Goal: Communication & Community: Answer question/provide support

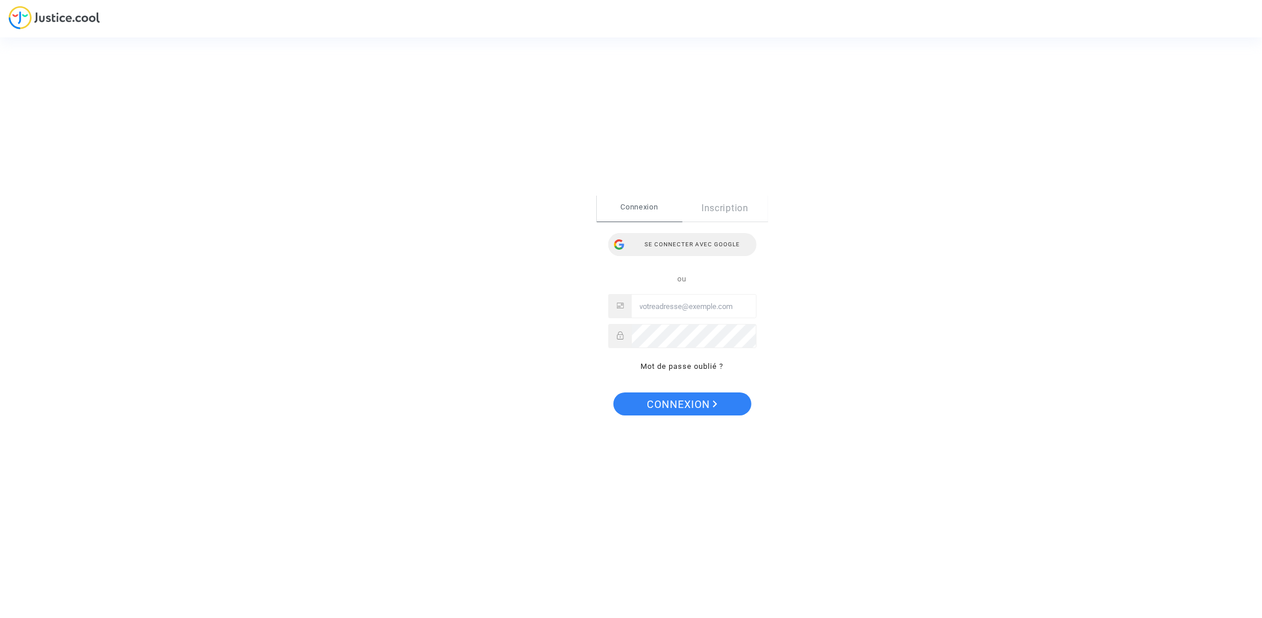
click at [643, 236] on div "Se connecter avec Google" at bounding box center [682, 244] width 148 height 23
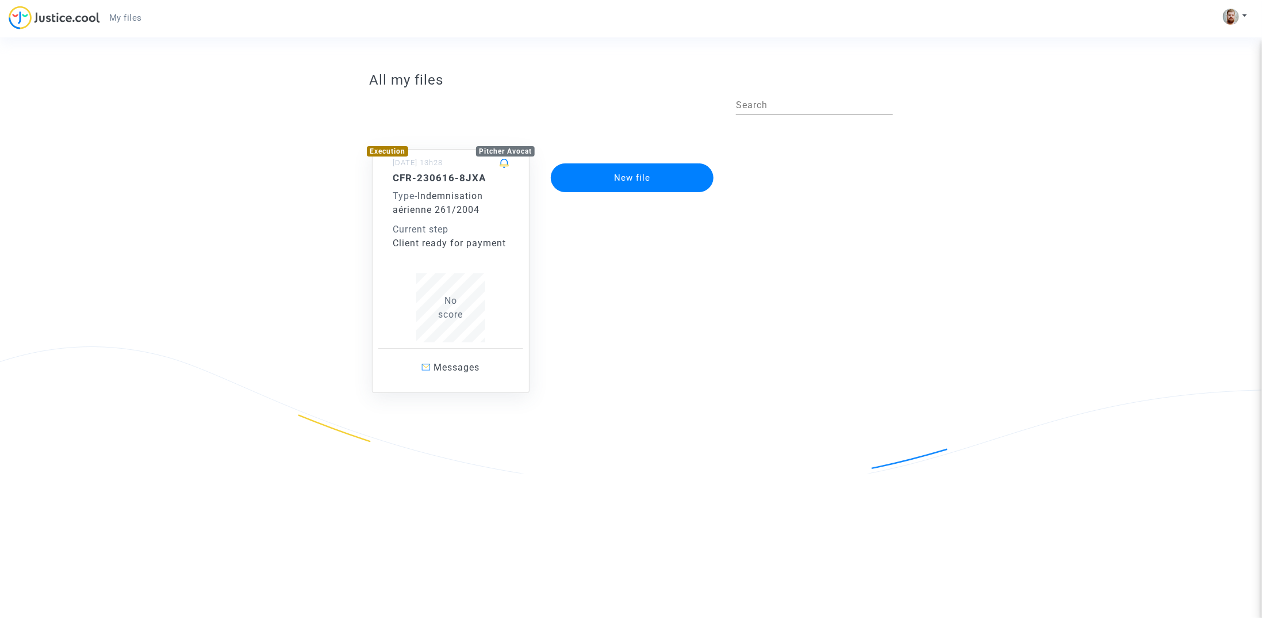
click at [451, 228] on div "Current step" at bounding box center [451, 230] width 116 height 14
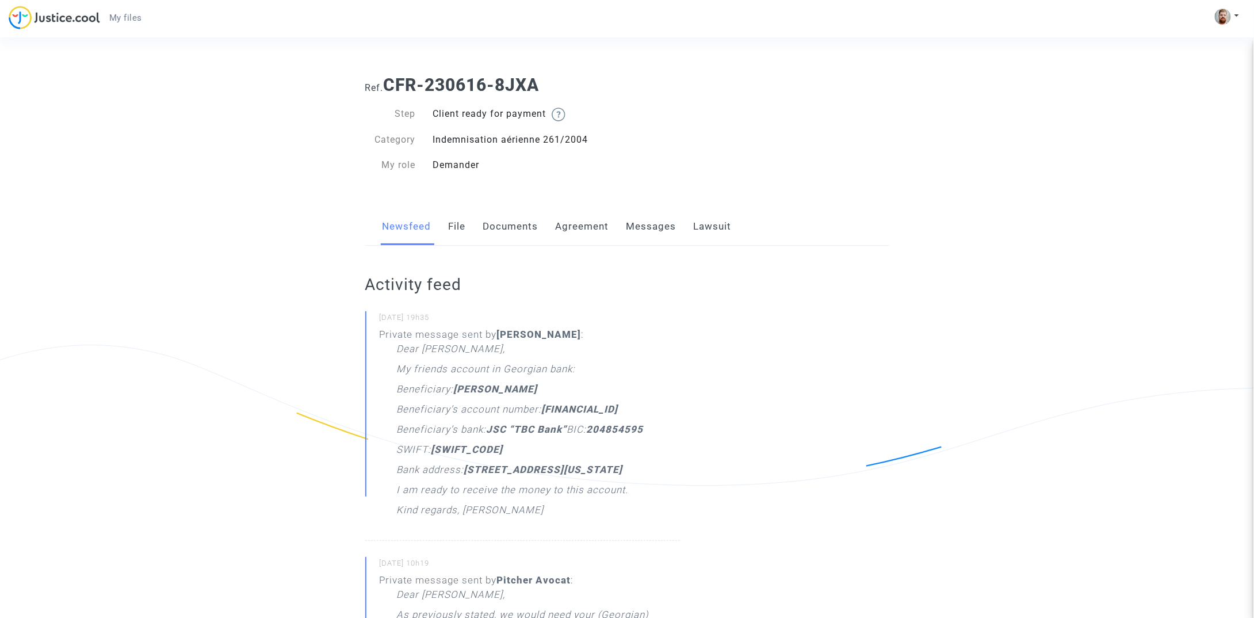
click at [637, 229] on link "Messages" at bounding box center [651, 227] width 50 height 38
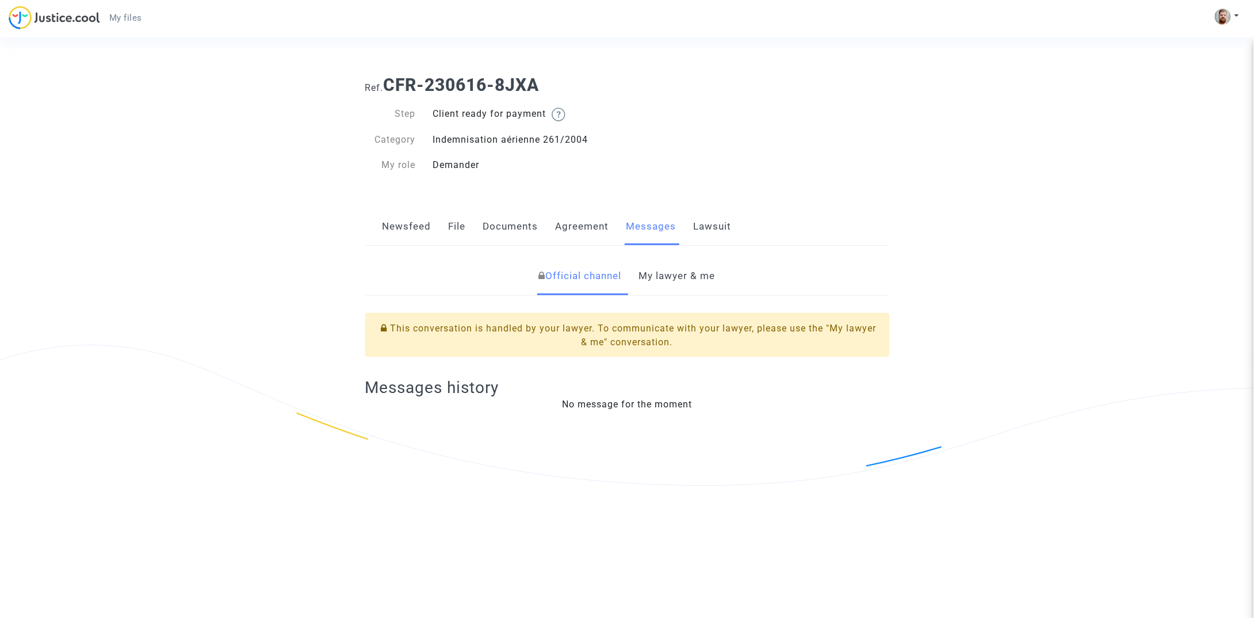
click at [640, 275] on link "My lawyer & me" at bounding box center [677, 276] width 76 height 38
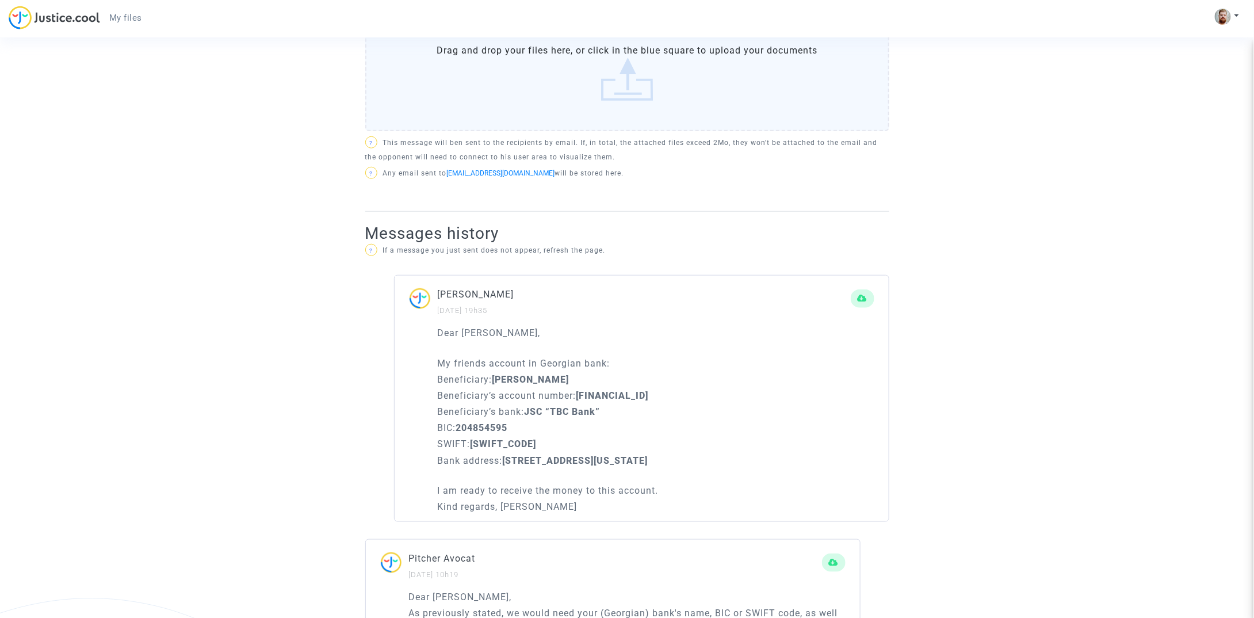
scroll to position [451, 0]
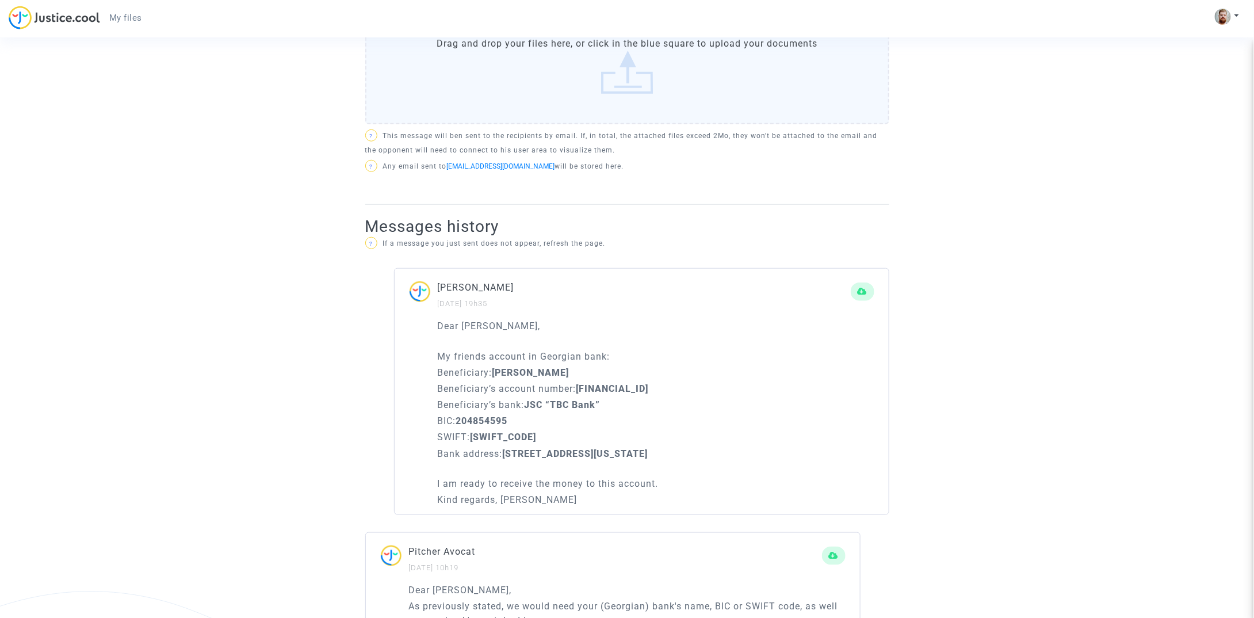
drag, startPoint x: 537, startPoint y: 323, endPoint x: 420, endPoint y: 321, distance: 116.7
click at [420, 321] on div "Dear Maître Pitcher, My friends account in Georgian bank: Beneficiary: Andrei G…" at bounding box center [641, 417] width 494 height 196
copy p "Dear Maître Pitcher,"
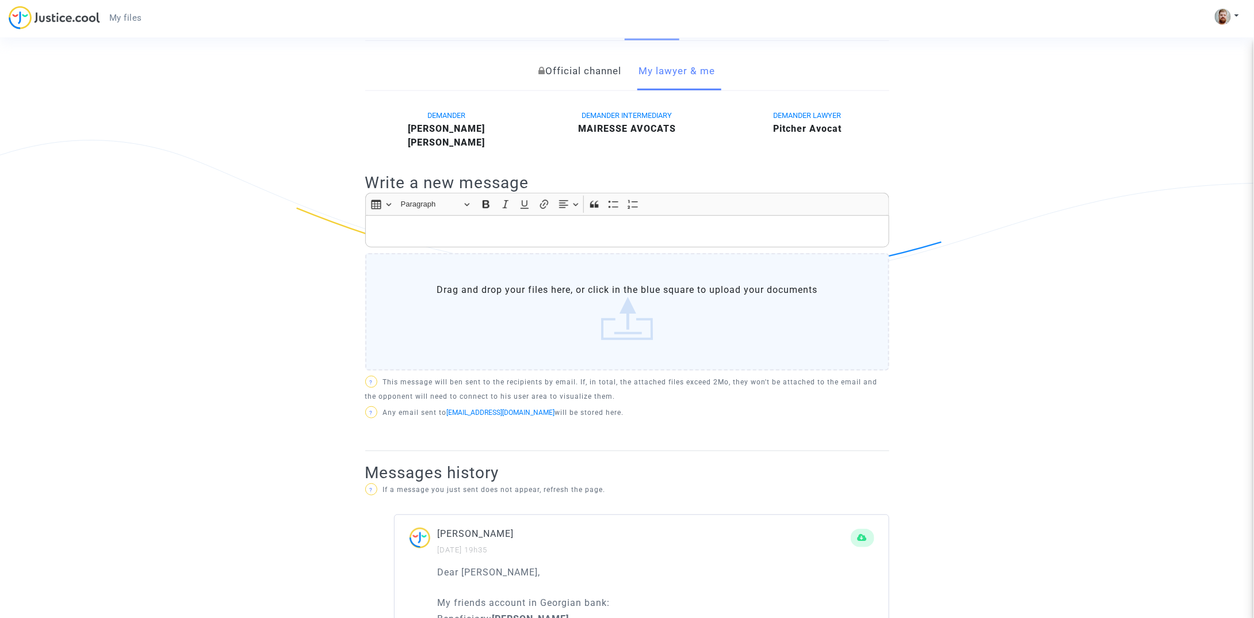
scroll to position [200, 0]
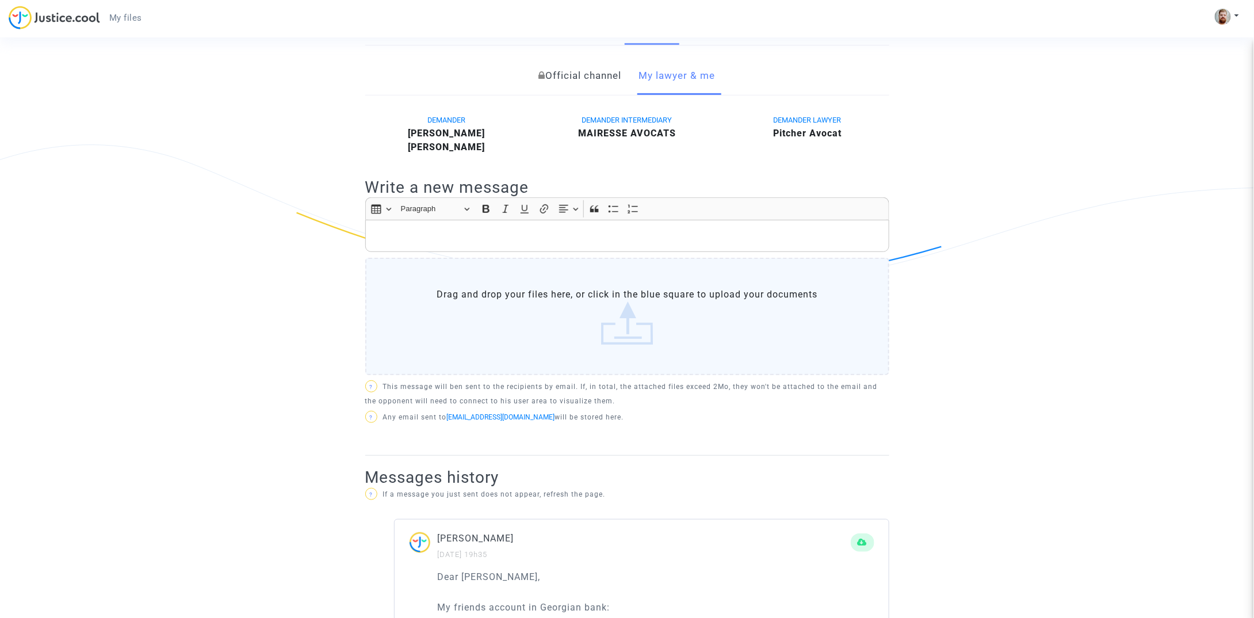
click at [458, 225] on div "Rich Text Editor, main" at bounding box center [627, 236] width 524 height 32
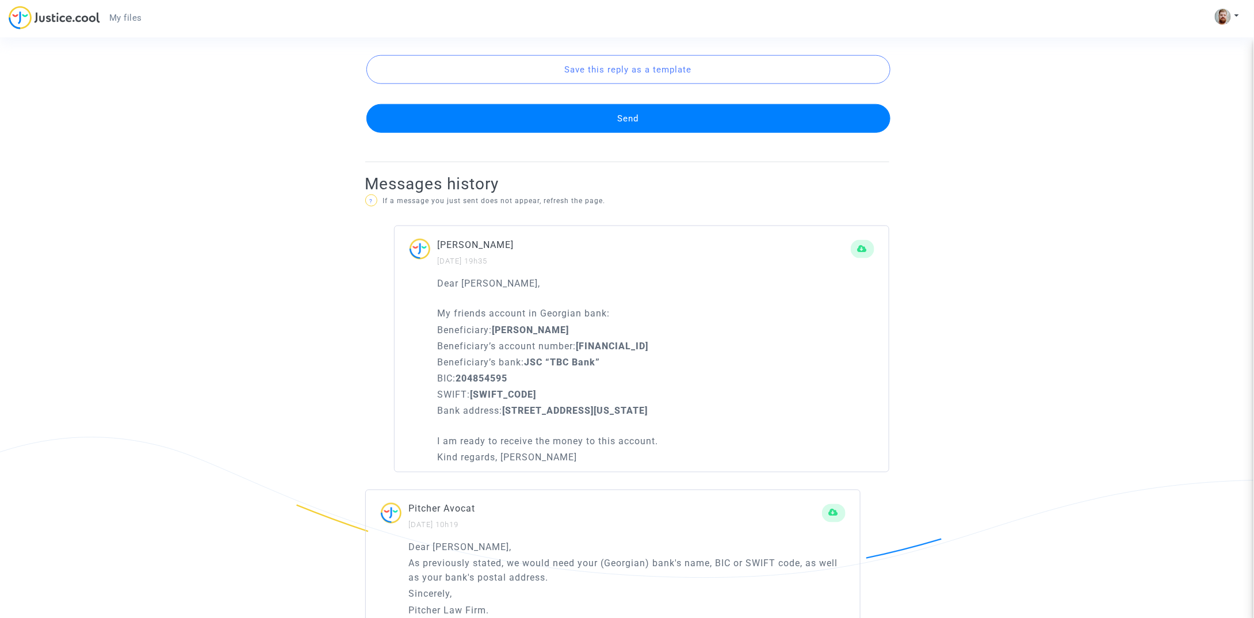
scroll to position [607, 0]
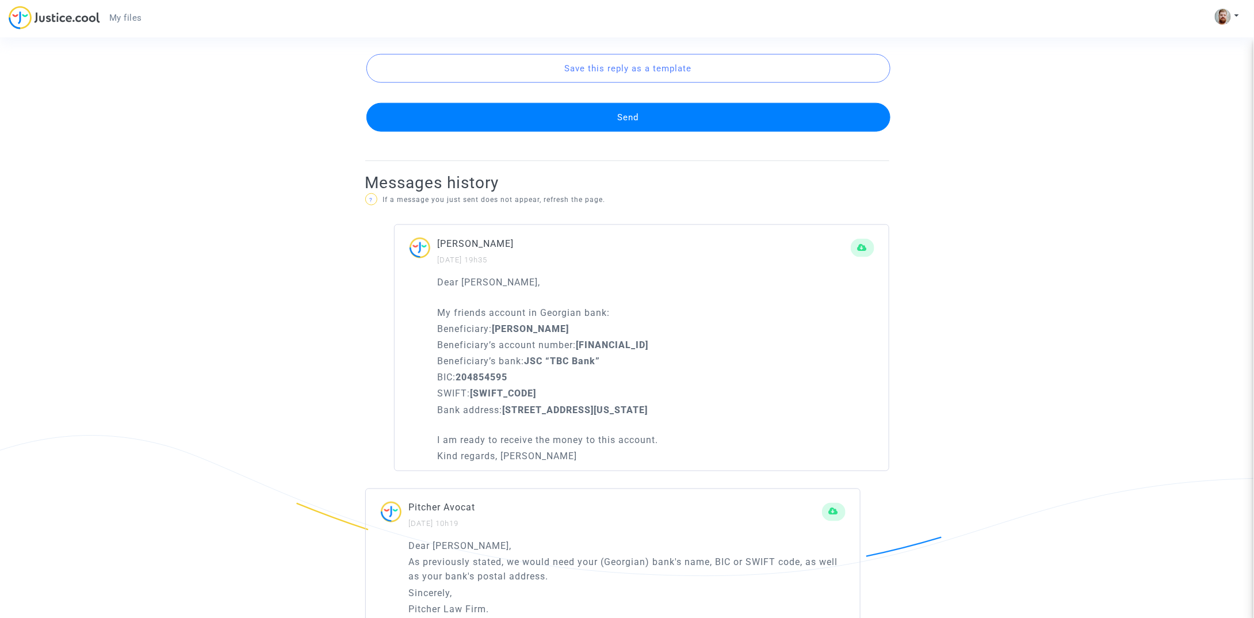
drag, startPoint x: 616, startPoint y: 451, endPoint x: 430, endPoint y: 449, distance: 186.9
click at [430, 449] on div "Dear Maître Pitcher, My friends account in Georgian bank: Beneficiary: Andrei G…" at bounding box center [641, 373] width 494 height 196
copy p "Kind regards, Viktor Gonakhchyan"
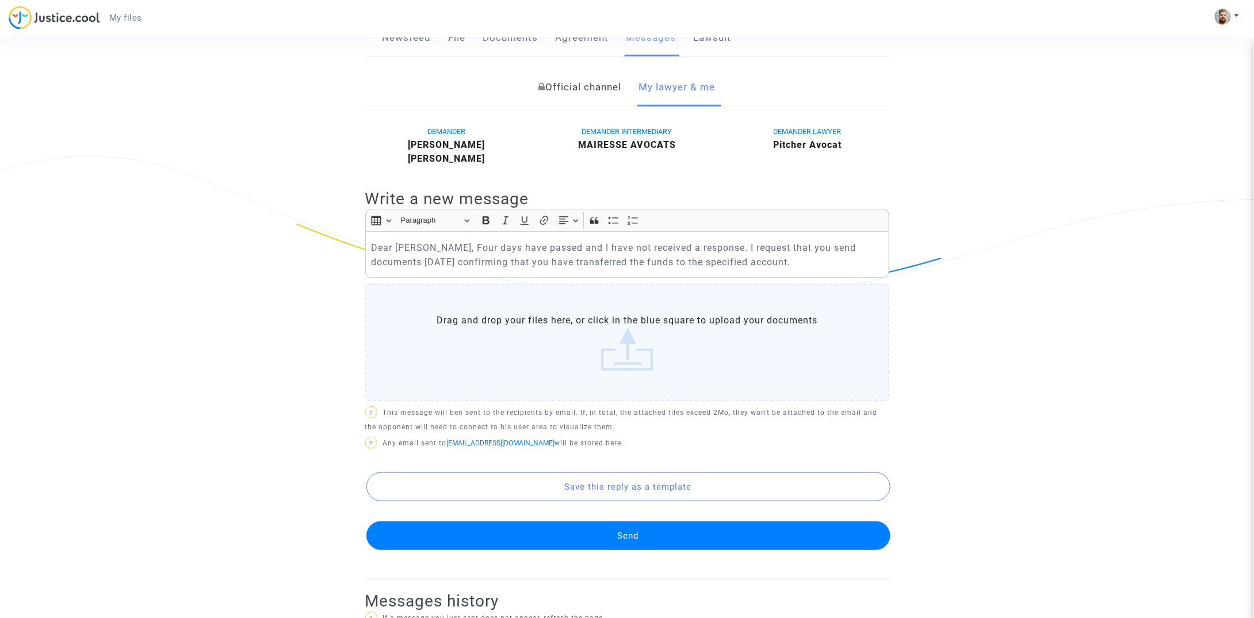
scroll to position [183, 0]
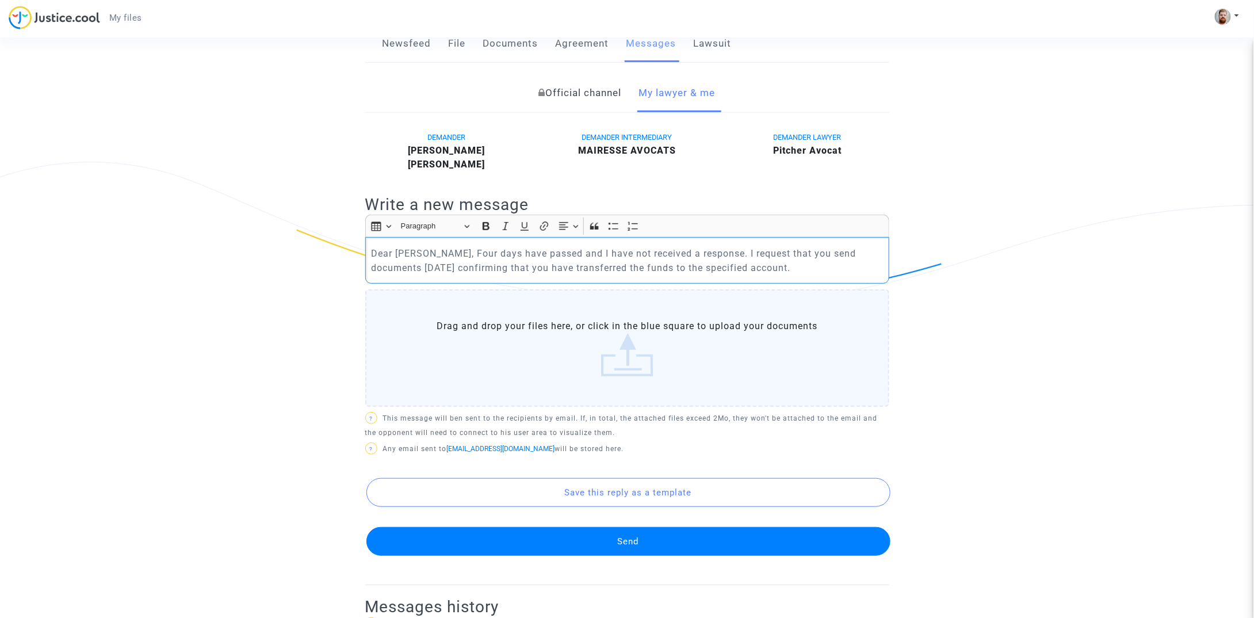
click at [838, 271] on p "Dear Maître Pitcher, Four days have passed and I have not received a response. …" at bounding box center [627, 260] width 512 height 29
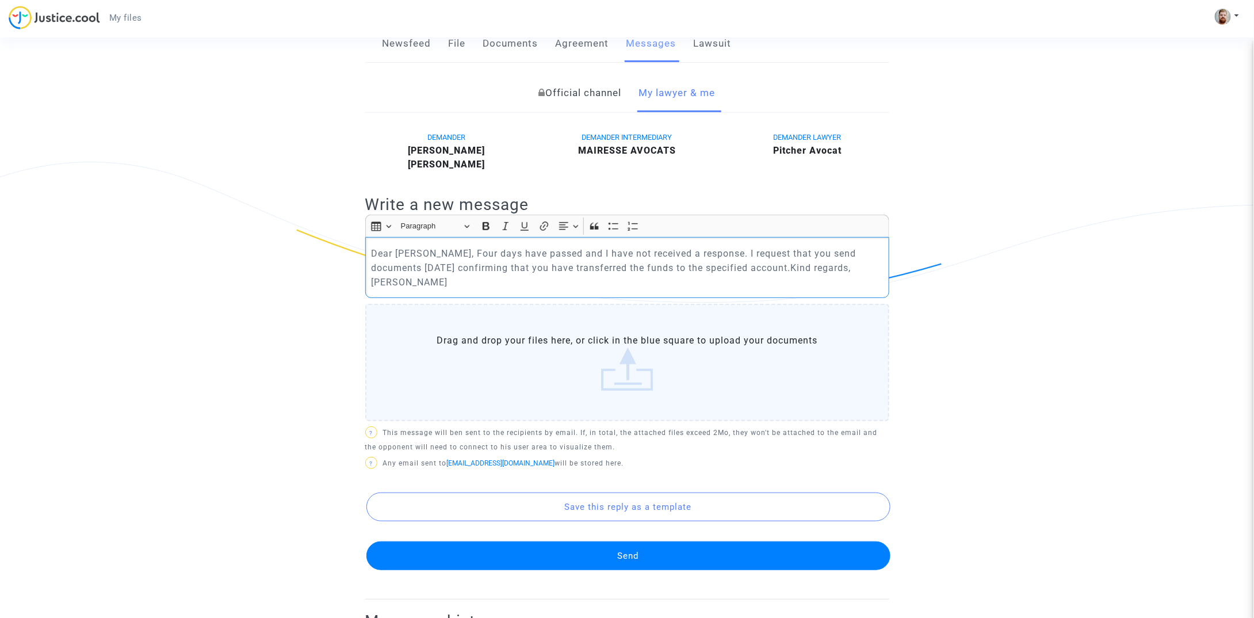
click at [829, 269] on p "Dear Maître Pitcher, Four days have passed and I have not received a response. …" at bounding box center [627, 267] width 512 height 43
click at [468, 249] on p "Dear Maître Pitcher, Four days have passed and I have not received a response. …" at bounding box center [627, 267] width 512 height 43
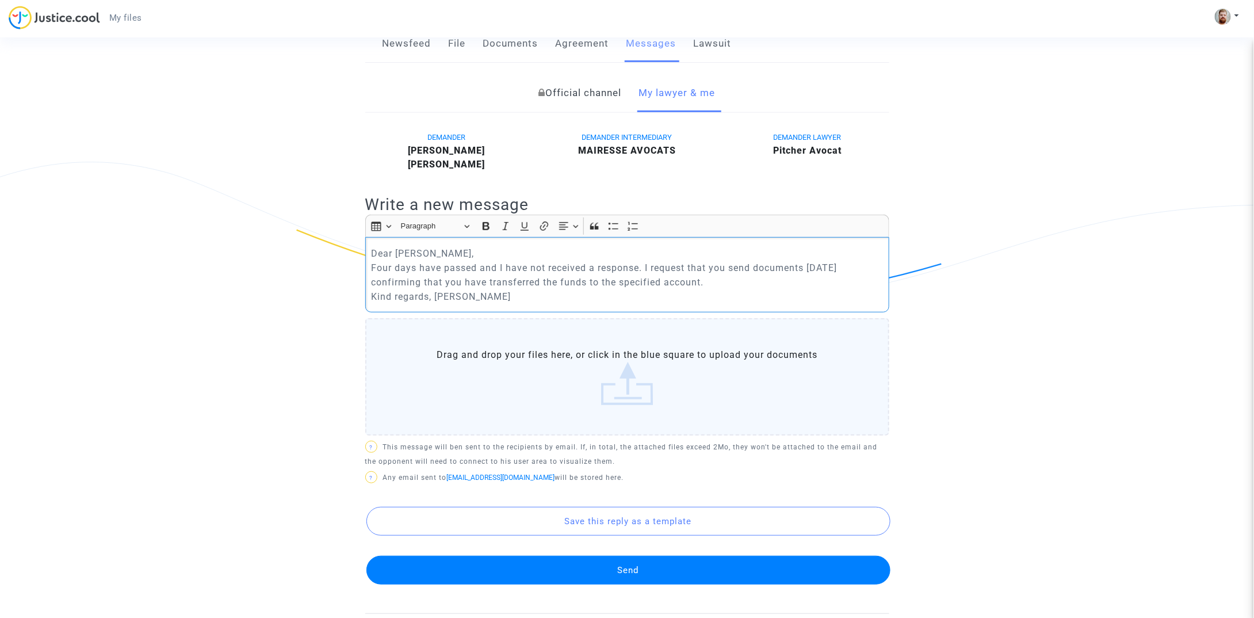
click at [492, 253] on p "Dear Maître Pitcher, Four days have passed and I have not received a response. …" at bounding box center [627, 275] width 512 height 58
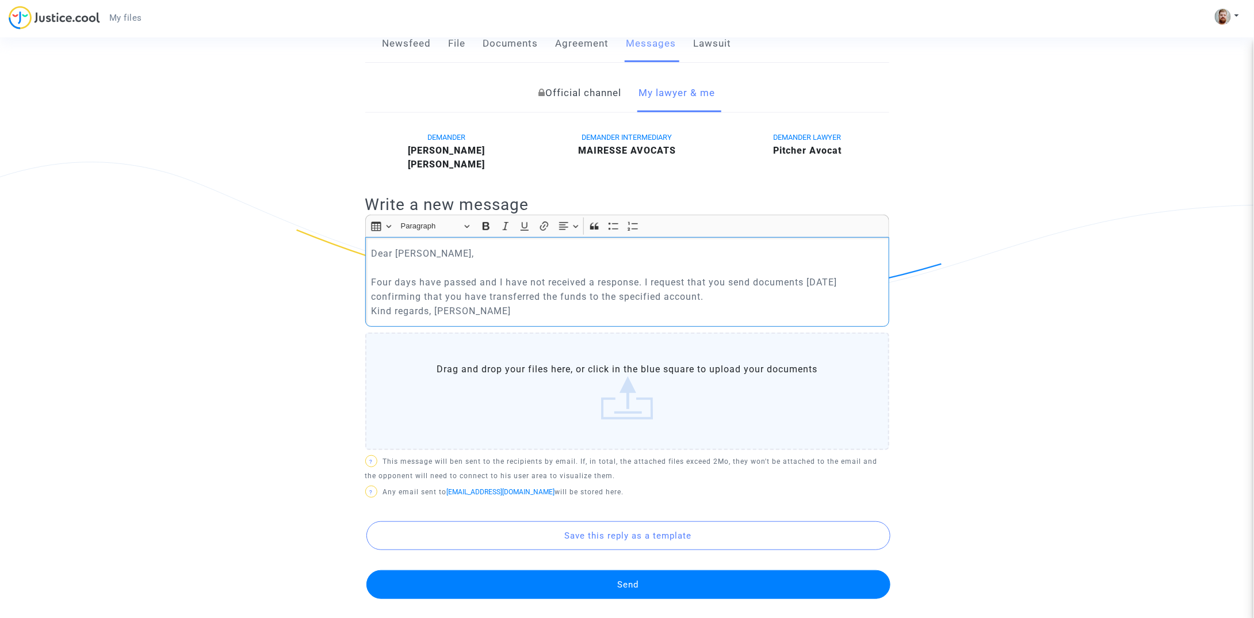
click at [749, 294] on p "Dear Maître Pitcher, ​​​​​​​ Four days have passed and I have not received a re…" at bounding box center [627, 282] width 512 height 72
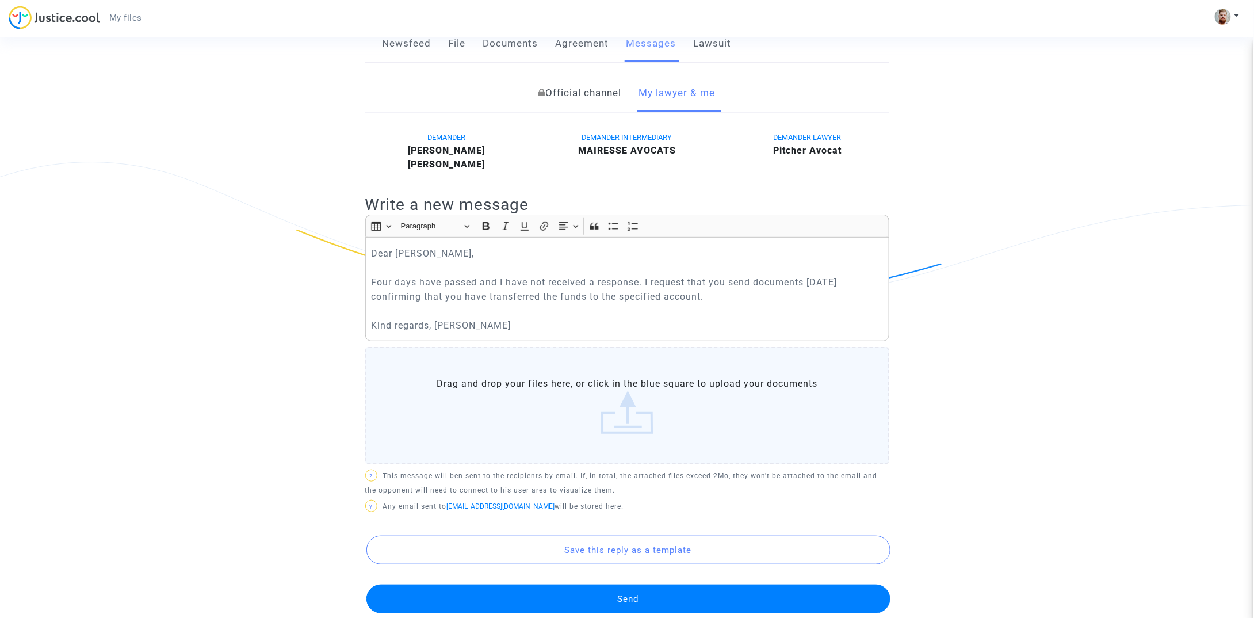
click at [600, 593] on button "Send" at bounding box center [628, 598] width 524 height 29
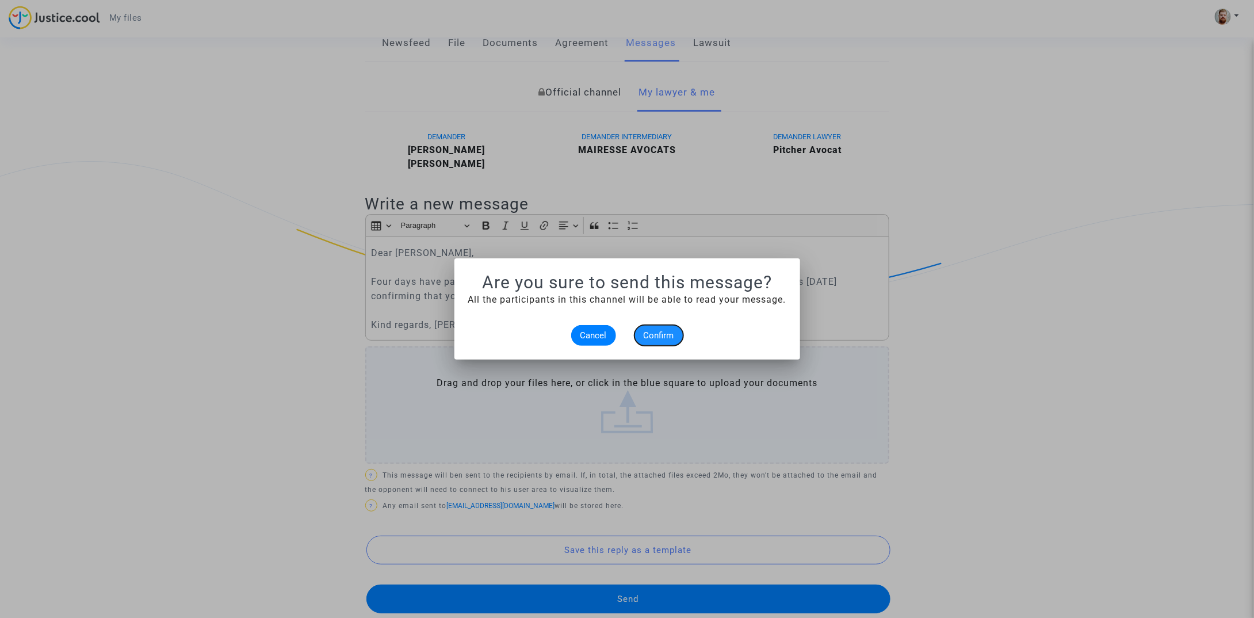
click at [648, 332] on span "Confirm" at bounding box center [658, 335] width 30 height 10
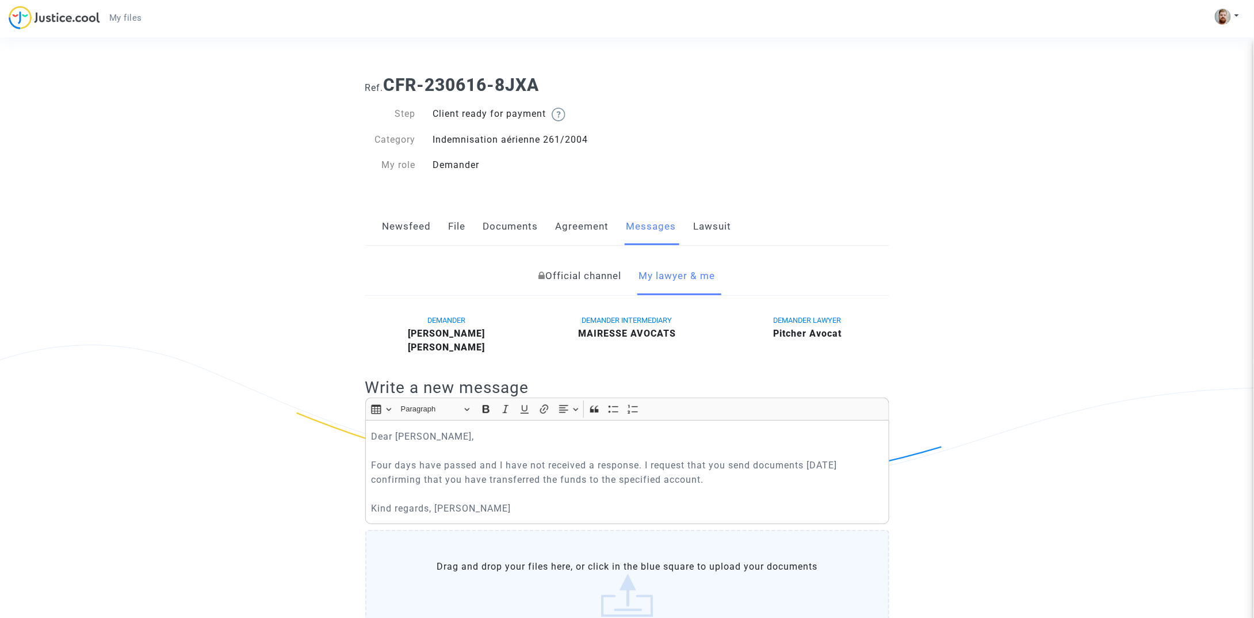
scroll to position [183, 0]
